Goal: Task Accomplishment & Management: Manage account settings

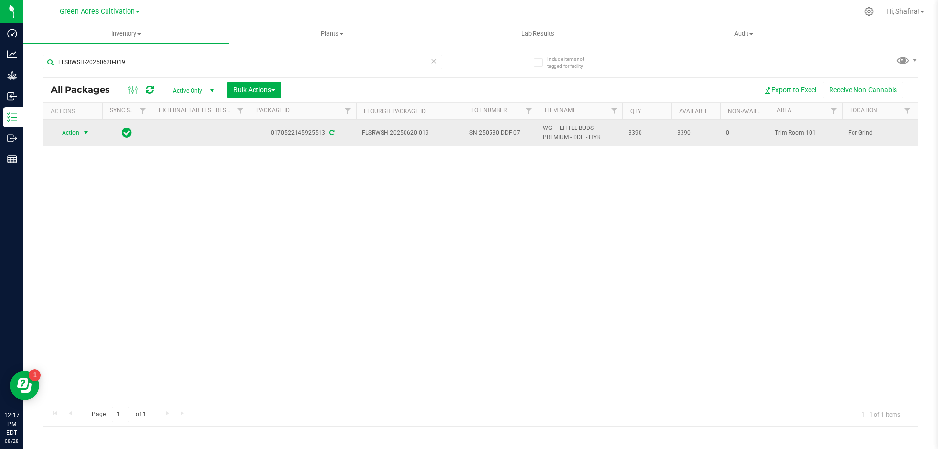
click at [87, 134] on span "select" at bounding box center [86, 133] width 8 height 8
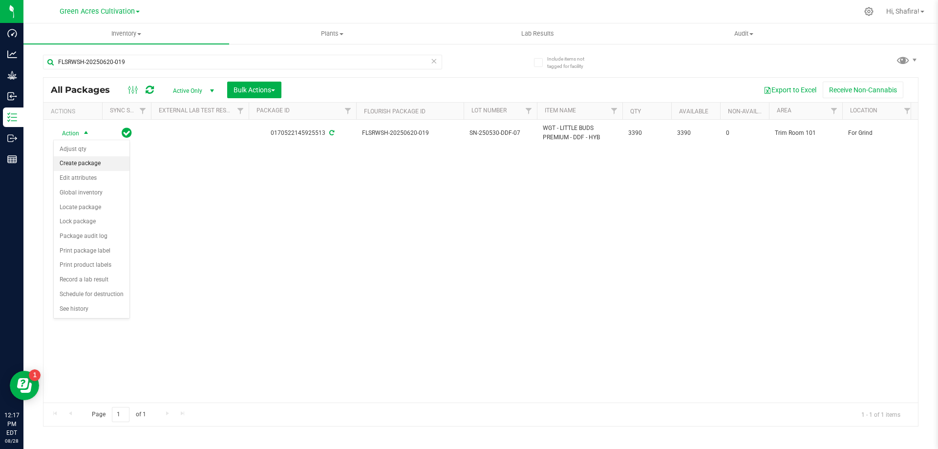
click at [96, 167] on li "Create package" at bounding box center [92, 163] width 76 height 15
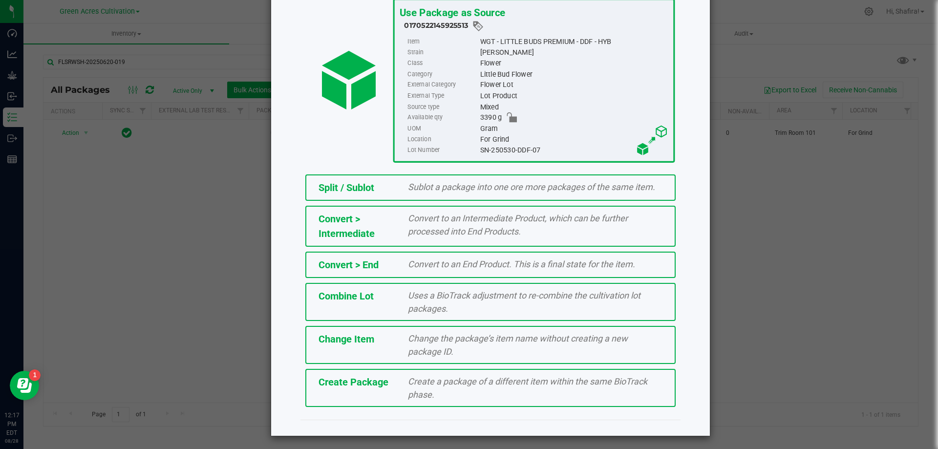
scroll to position [70, 0]
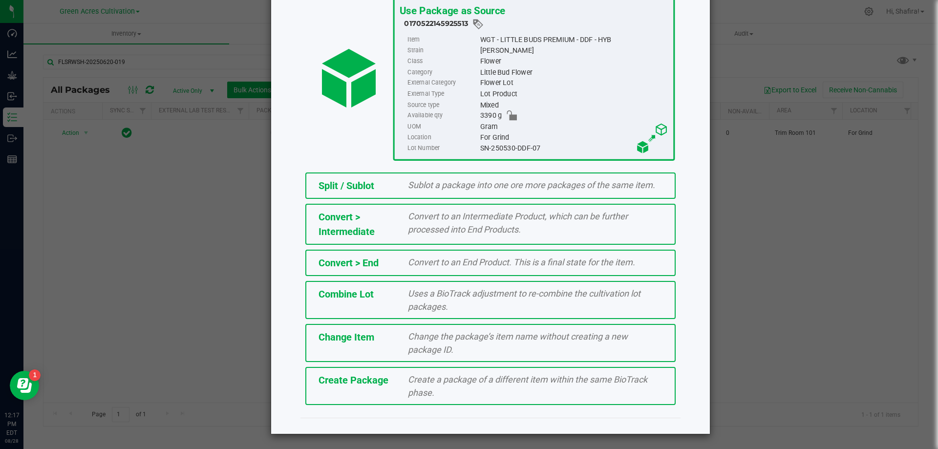
click at [426, 378] on span "Create a package of a different item within the same BioTrack phase." at bounding box center [527, 385] width 239 height 23
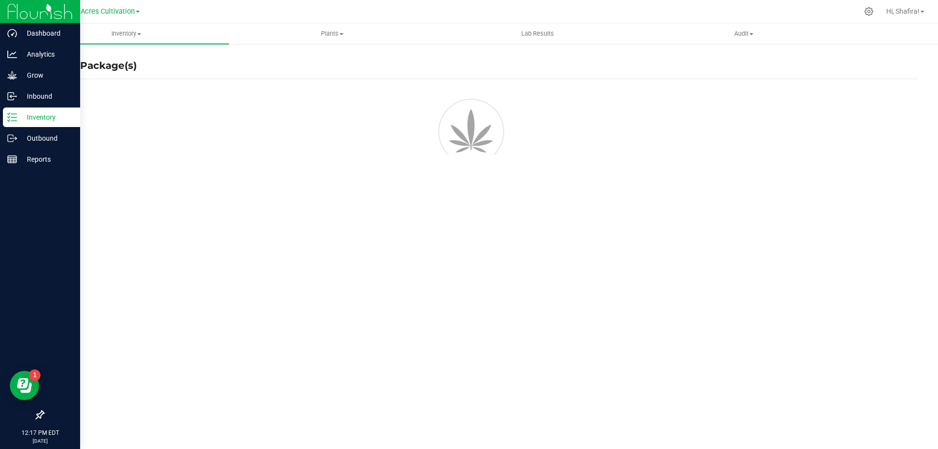
click at [7, 122] on div "Inventory" at bounding box center [41, 117] width 77 height 20
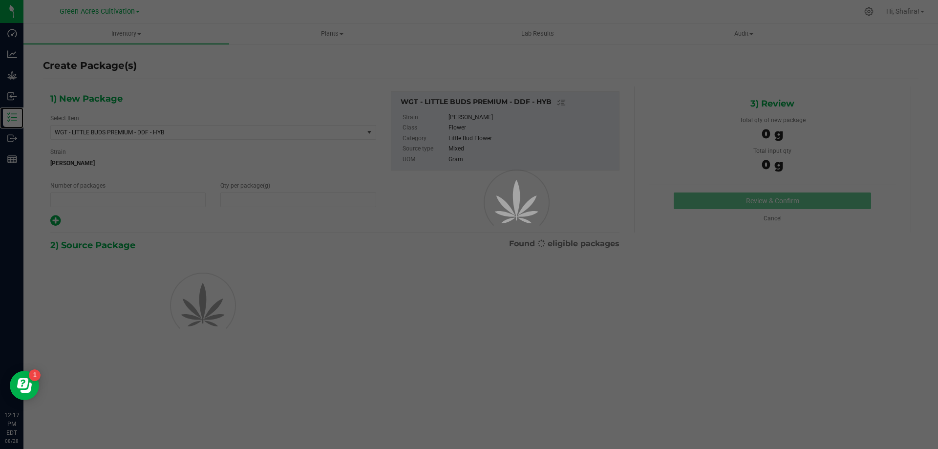
type input "1"
type input "0.0000"
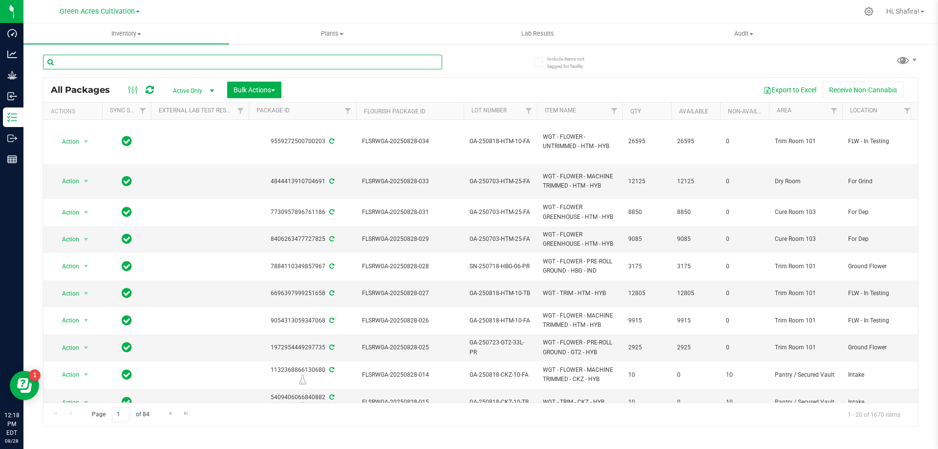
click at [107, 60] on input "text" at bounding box center [242, 62] width 399 height 15
paste input "FLSRWSH-20250620-019"
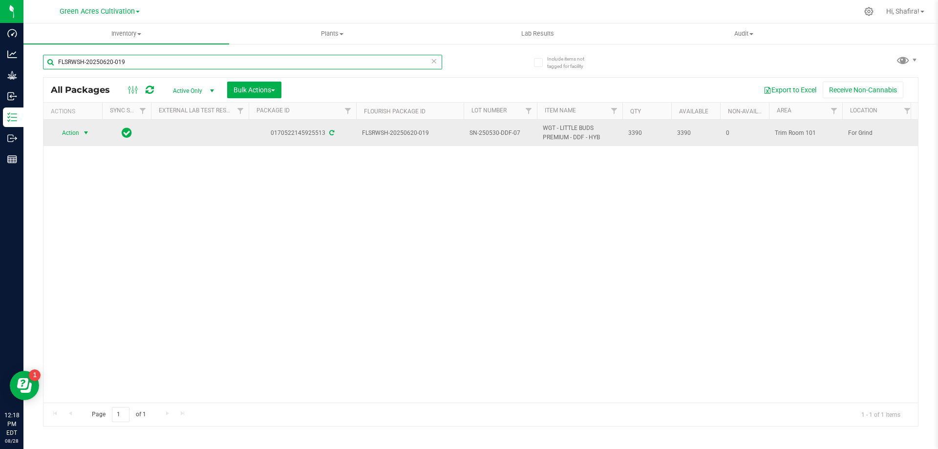
type input "FLSRWSH-20250620-019"
click at [81, 137] on span "select" at bounding box center [86, 133] width 12 height 14
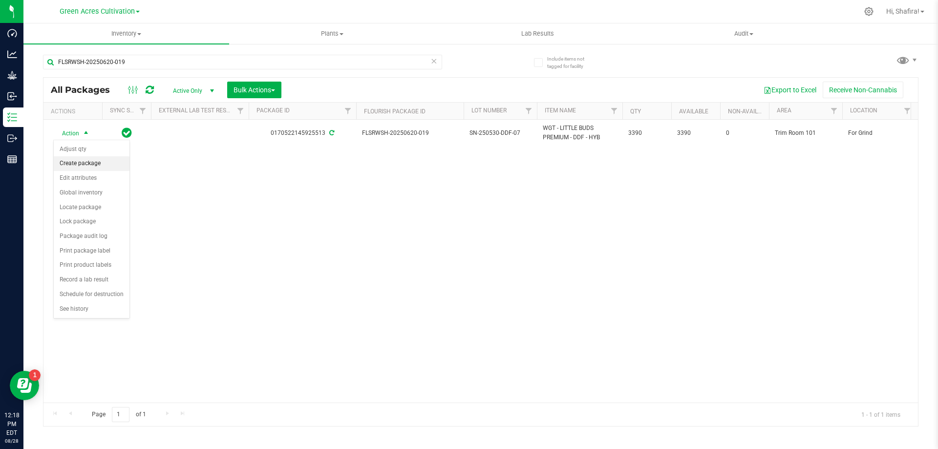
click at [75, 164] on li "Create package" at bounding box center [92, 163] width 76 height 15
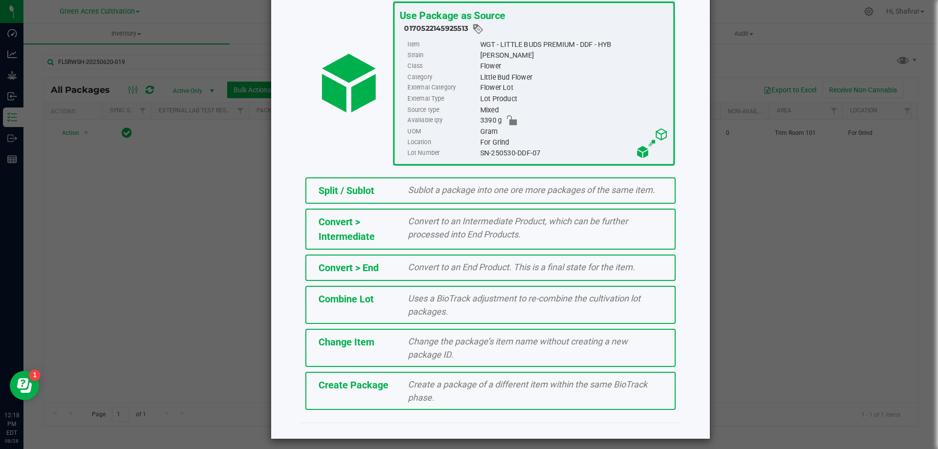
scroll to position [70, 0]
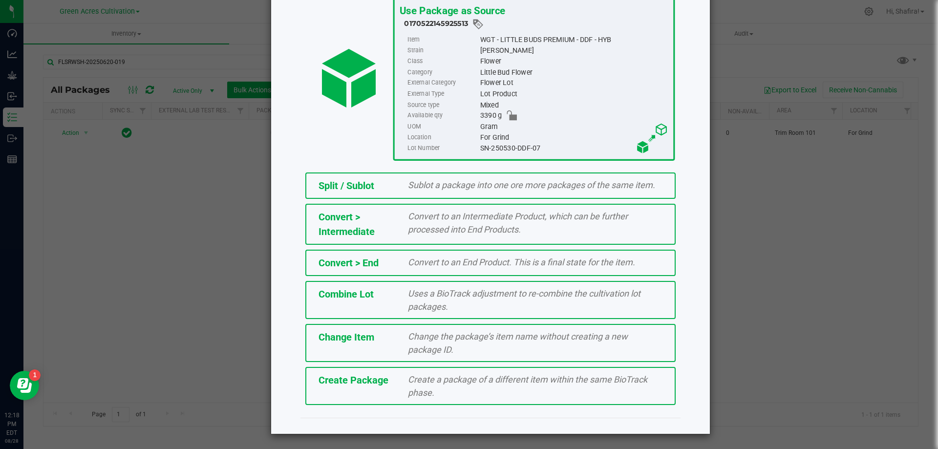
click at [394, 398] on div "Create Package Create a package of a different item within the same BioTrack ph…" at bounding box center [490, 386] width 370 height 38
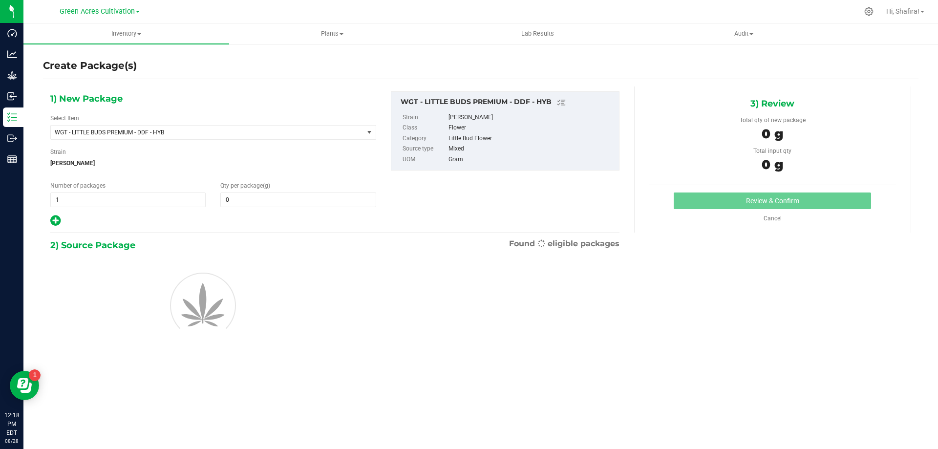
type input "0.0000"
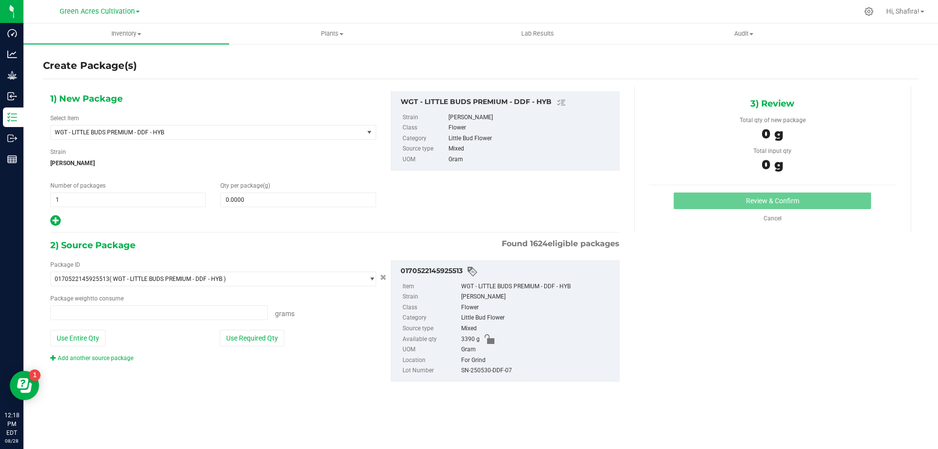
type input "0.0000 g"
click at [260, 126] on span "WGT - LITTLE BUDS PREMIUM - DDF - HYB" at bounding box center [207, 133] width 313 height 14
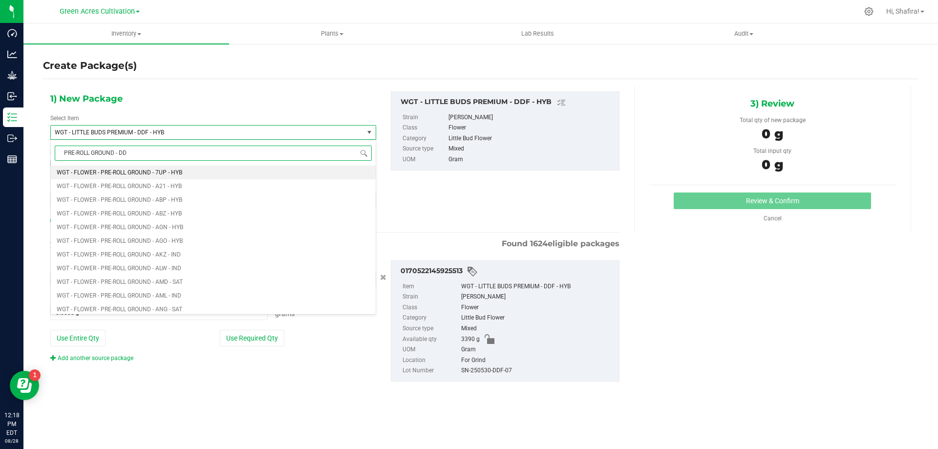
type input "PRE-ROLL GROUND - DDF"
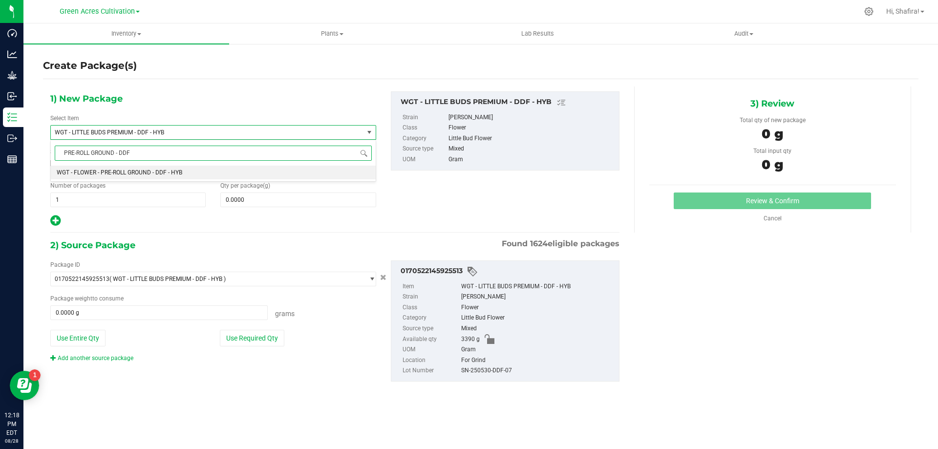
click at [212, 171] on li "WGT - FLOWER - PRE-ROLL GROUND - DDF - HYB" at bounding box center [213, 173] width 325 height 14
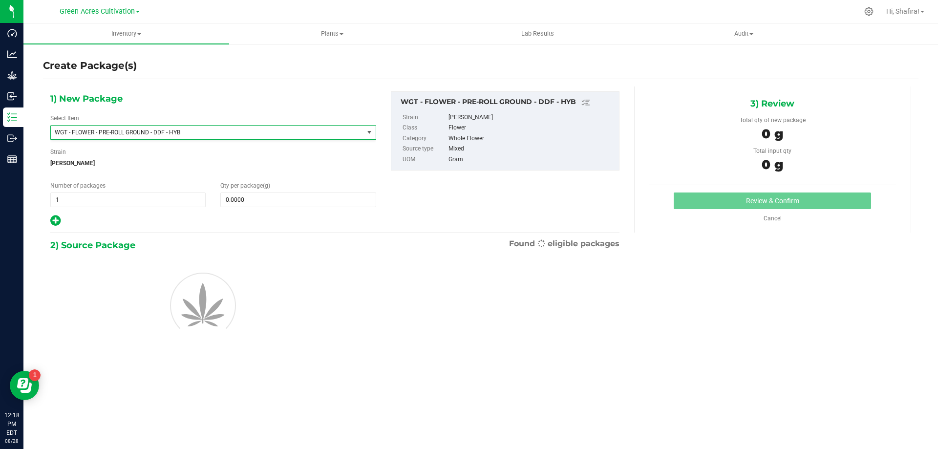
type input "0.0000"
click at [332, 207] on span "0.0000 0" at bounding box center [297, 199] width 155 height 15
click at [329, 203] on input "0.0000" at bounding box center [298, 200] width 154 height 14
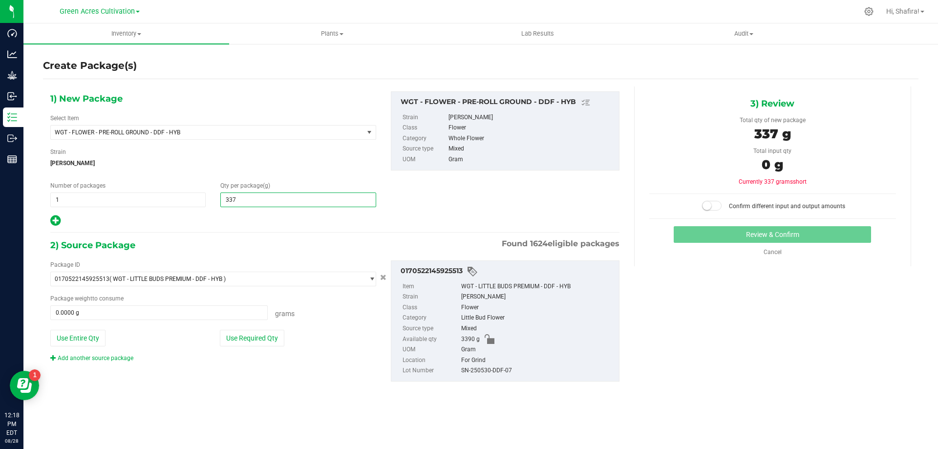
type input "3370"
type input "3,370.0000"
click at [249, 338] on button "Use Required Qty" at bounding box center [252, 338] width 64 height 17
type input "3370.0000 g"
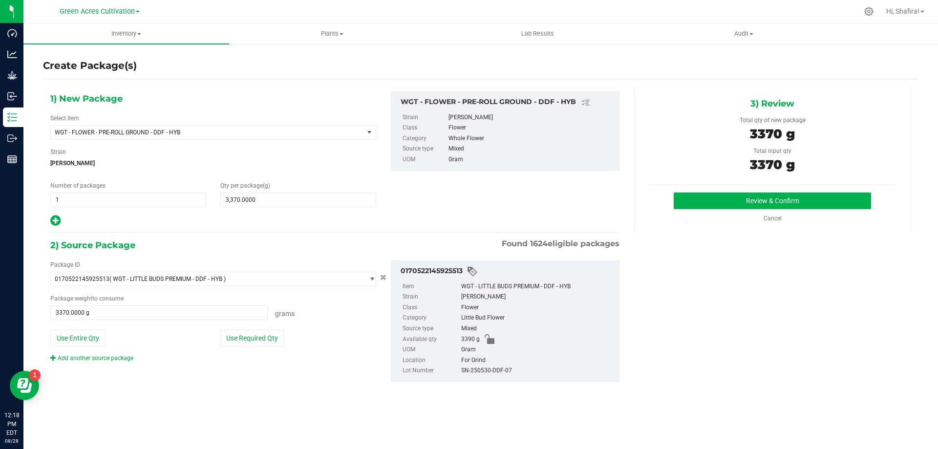
click at [490, 368] on div "SN-250530-DDF-07" at bounding box center [537, 370] width 153 height 11
copy div "SN-250530-DDF-07"
click at [682, 198] on button "Review & Confirm" at bounding box center [771, 200] width 197 height 17
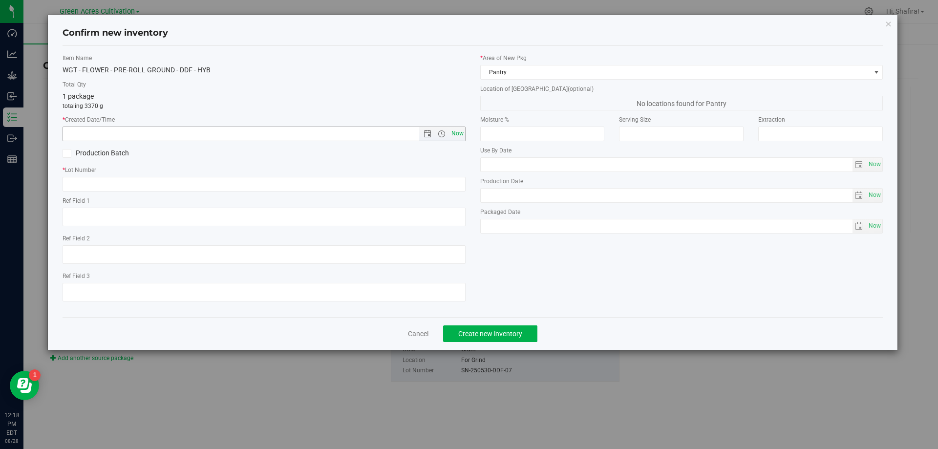
click at [460, 137] on span "Now" at bounding box center [457, 133] width 17 height 14
type input "[DATE] 12:18 PM"
paste input "SN-250530-DDF-07"
type input "SN-250530-DDF-07-PR"
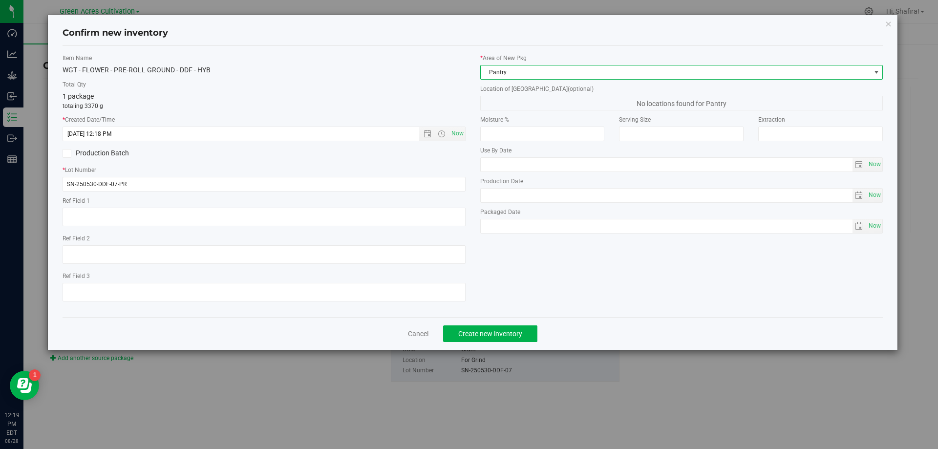
click at [520, 71] on span "Pantry" at bounding box center [676, 72] width 390 height 14
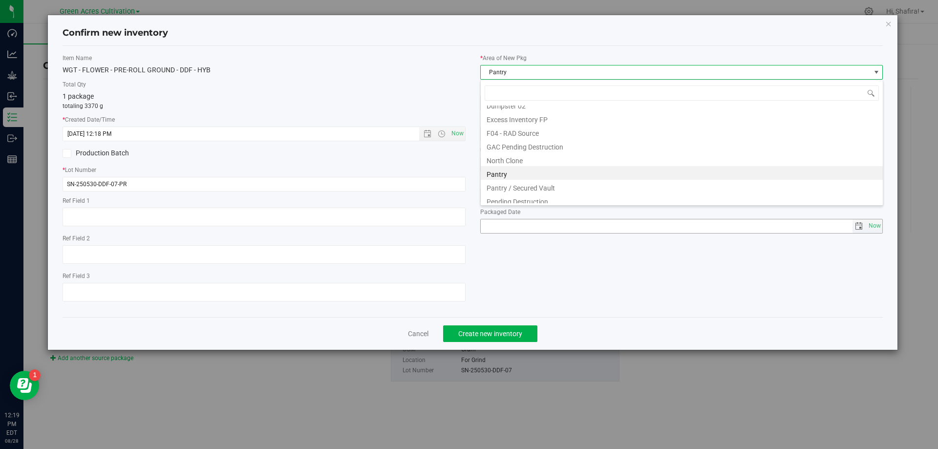
scroll to position [135, 0]
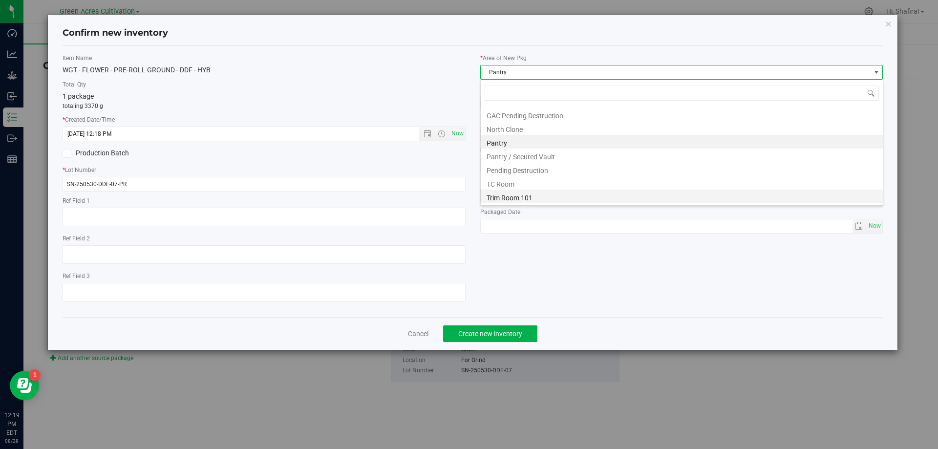
click at [531, 192] on li "Trim Room 101" at bounding box center [682, 196] width 402 height 14
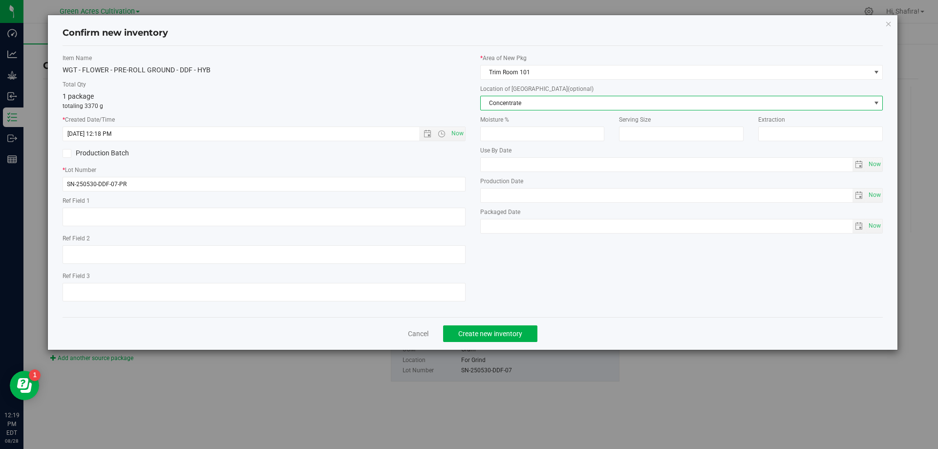
click at [518, 102] on span "Concentrate" at bounding box center [676, 103] width 390 height 14
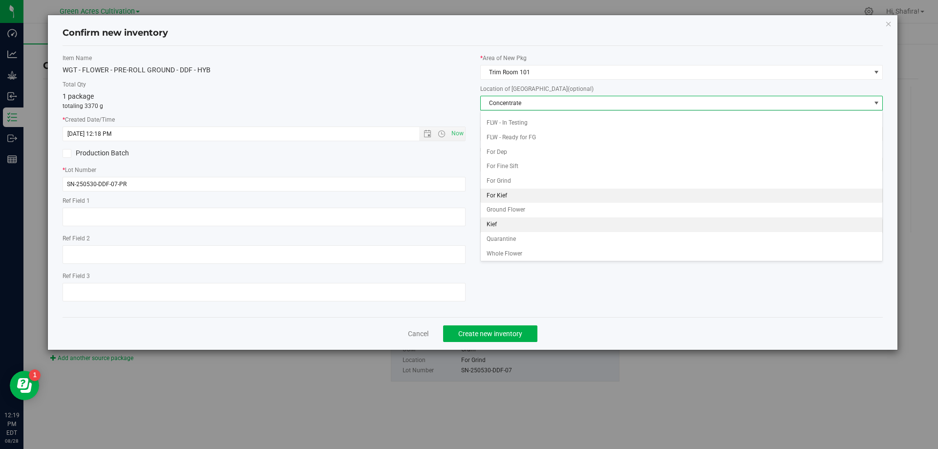
scroll to position [100, 0]
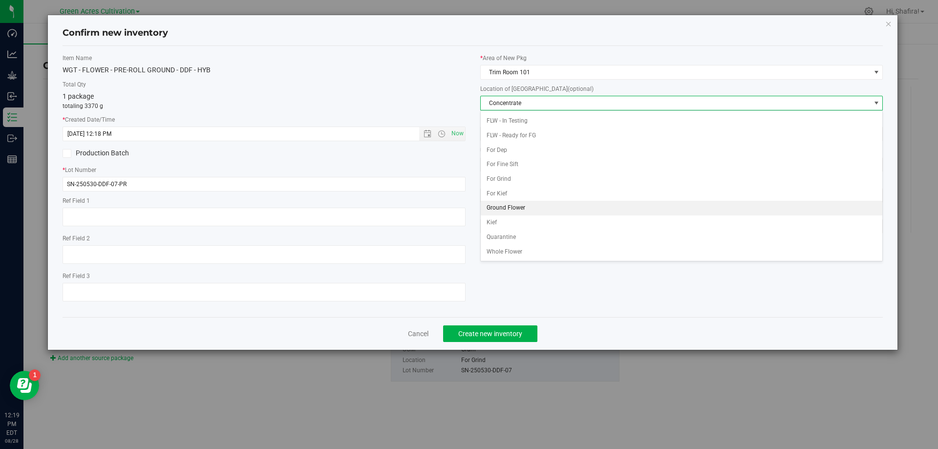
click at [528, 208] on li "Ground Flower" at bounding box center [682, 208] width 402 height 15
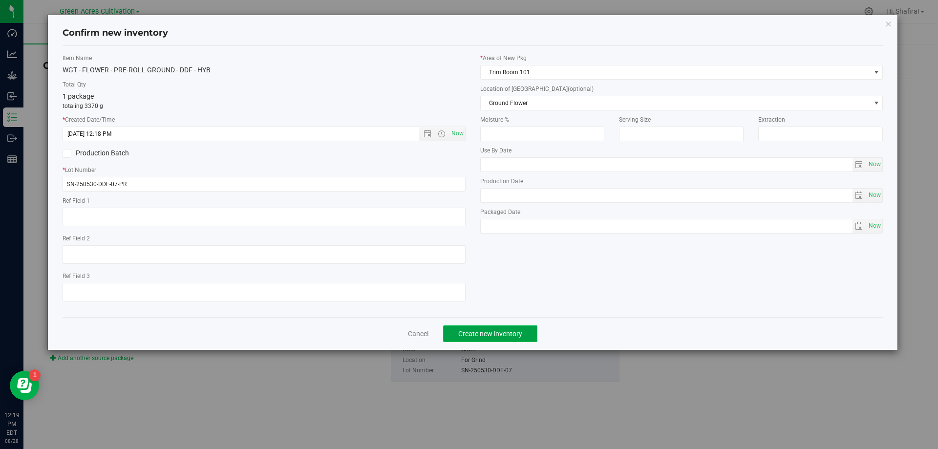
click at [517, 336] on span "Create new inventory" at bounding box center [490, 334] width 64 height 8
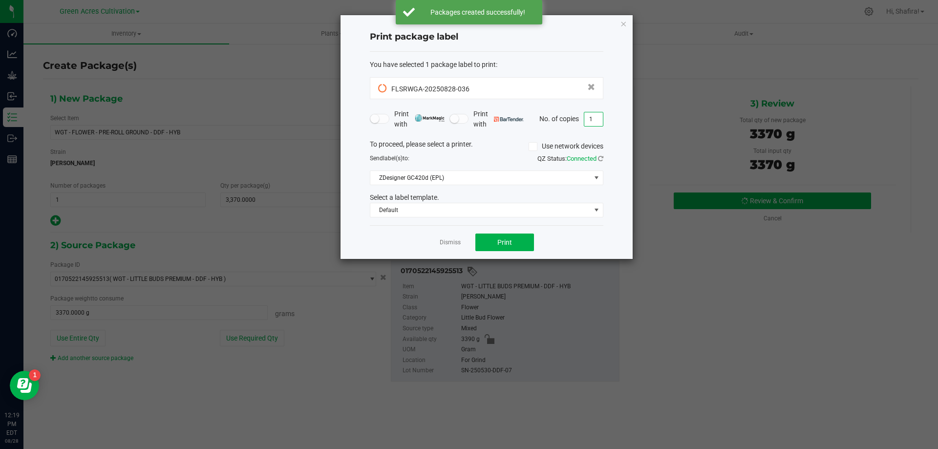
click at [586, 121] on input "1" at bounding box center [593, 119] width 19 height 14
type input "2"
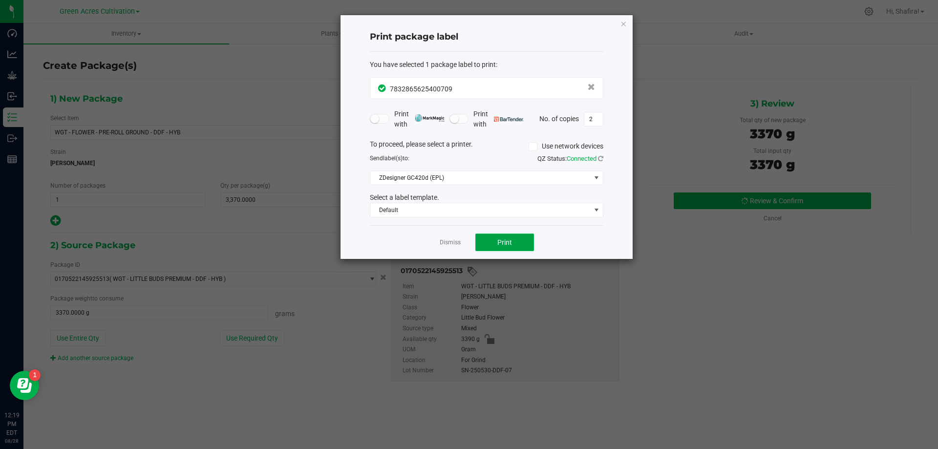
click at [511, 240] on span "Print" at bounding box center [504, 242] width 15 height 8
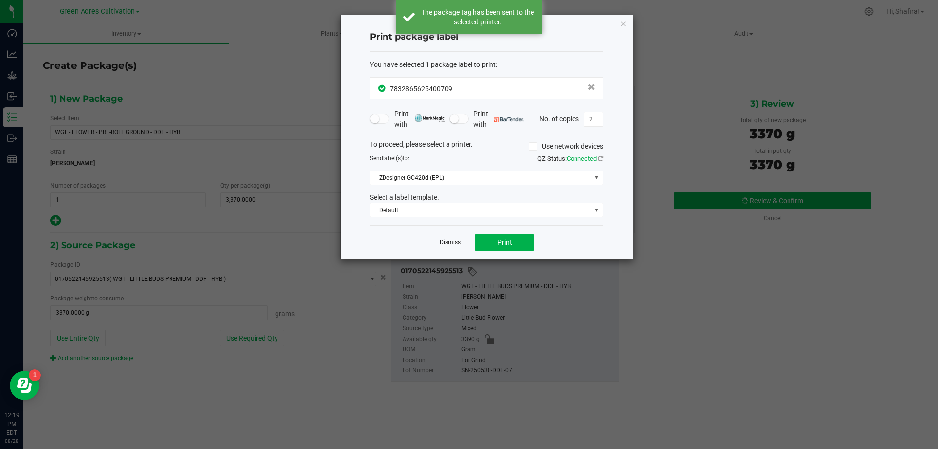
click at [453, 244] on link "Dismiss" at bounding box center [449, 242] width 21 height 8
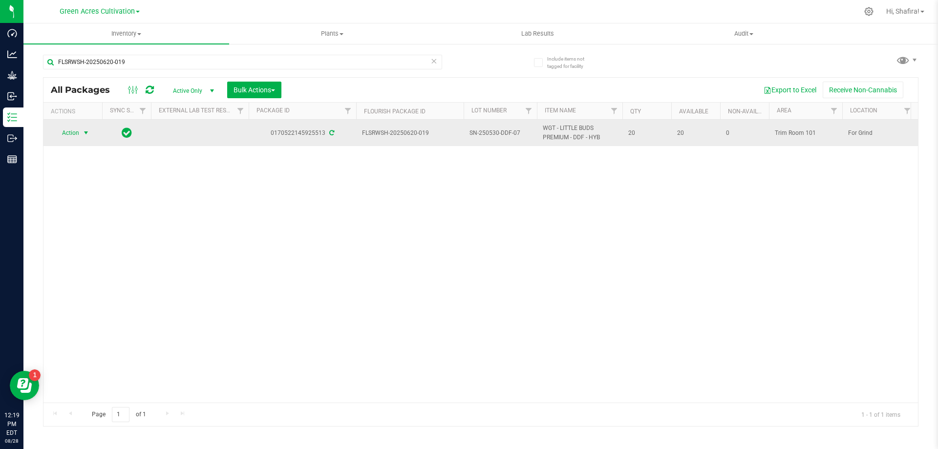
click at [79, 132] on span "Action" at bounding box center [66, 133] width 26 height 14
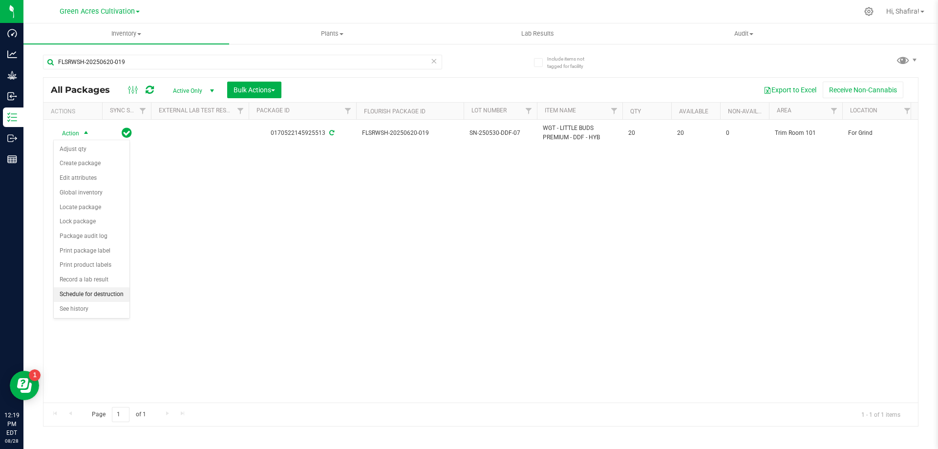
click at [74, 294] on li "Schedule for destruction" at bounding box center [92, 294] width 76 height 15
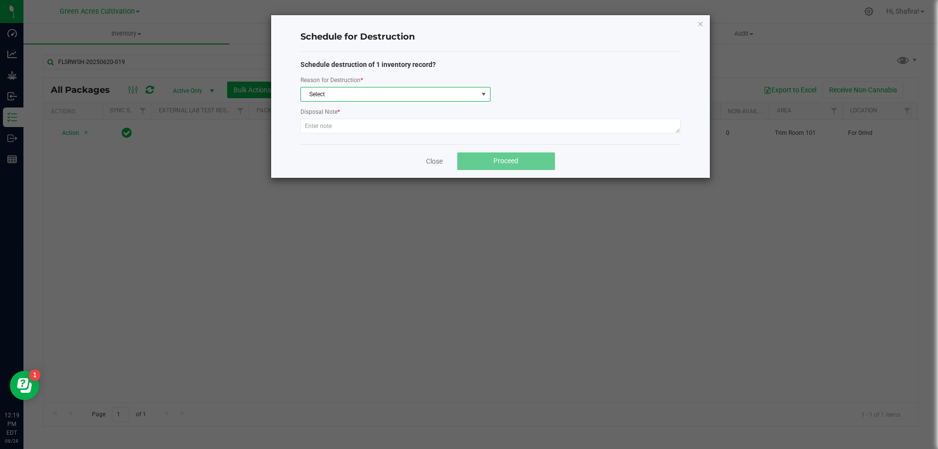
click at [315, 93] on span "Select" at bounding box center [389, 94] width 177 height 14
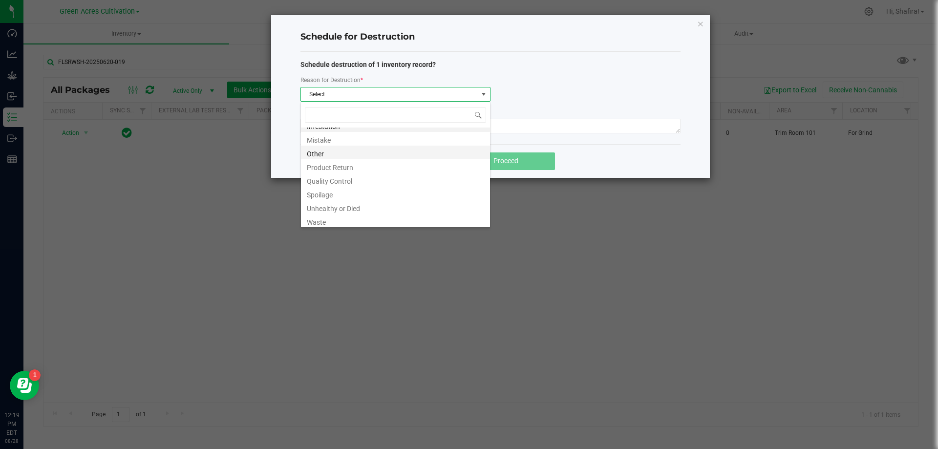
scroll to position [12, 0]
click at [334, 219] on li "Waste" at bounding box center [395, 218] width 189 height 14
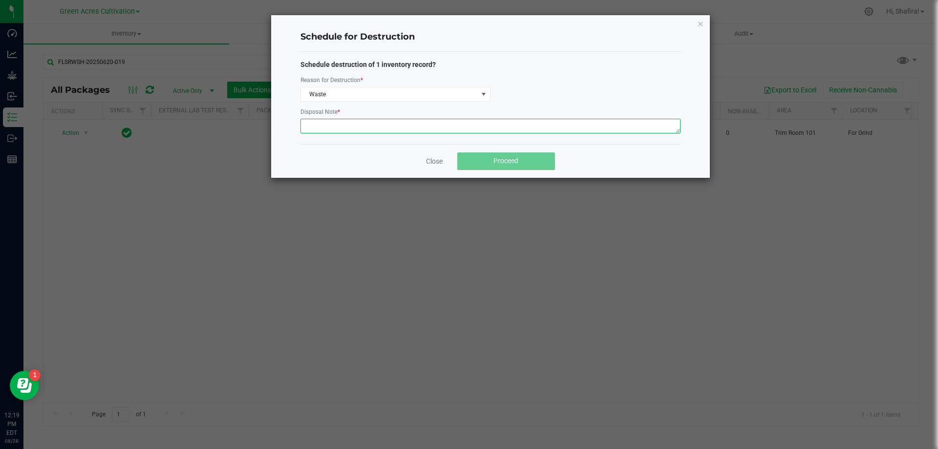
click at [356, 128] on textarea at bounding box center [490, 126] width 380 height 15
click at [352, 126] on textarea "POST GRINDER WSTE" at bounding box center [490, 126] width 380 height 15
type textarea "POST GRINDER WASTE"
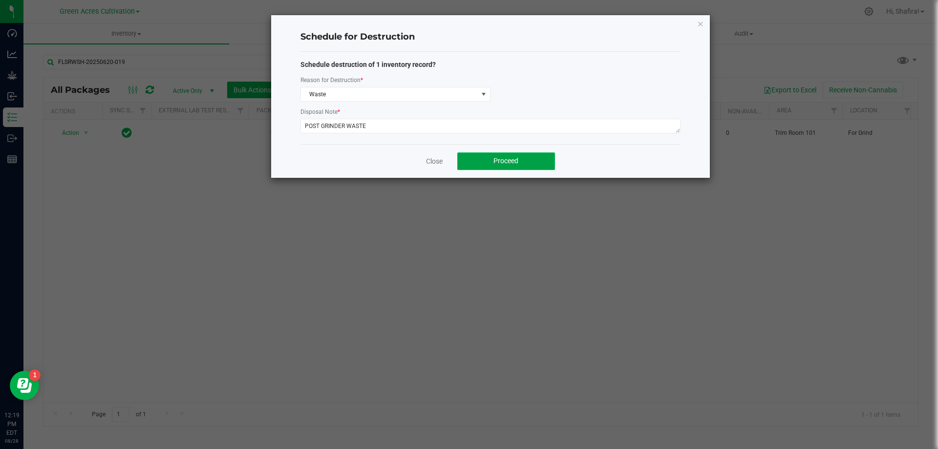
click at [514, 160] on span "Proceed" at bounding box center [505, 161] width 25 height 8
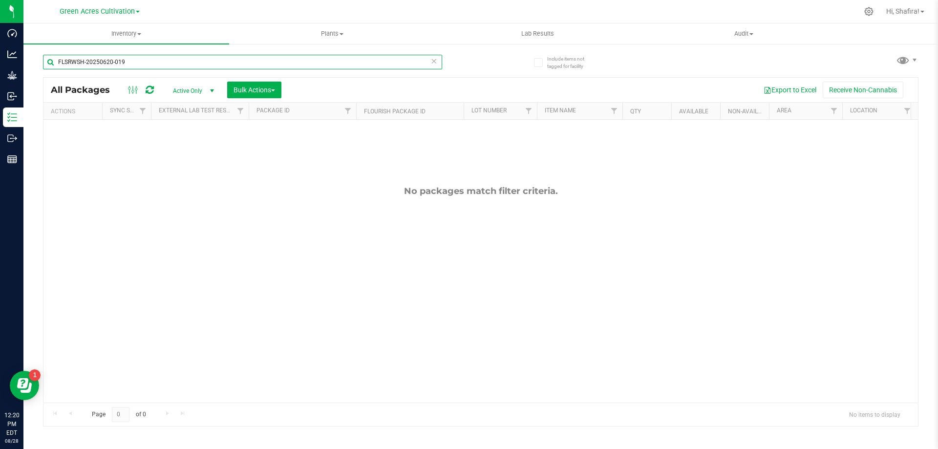
click at [142, 63] on input "FLSRWSH-20250620-019" at bounding box center [242, 62] width 399 height 15
